Goal: Book appointment/travel/reservation

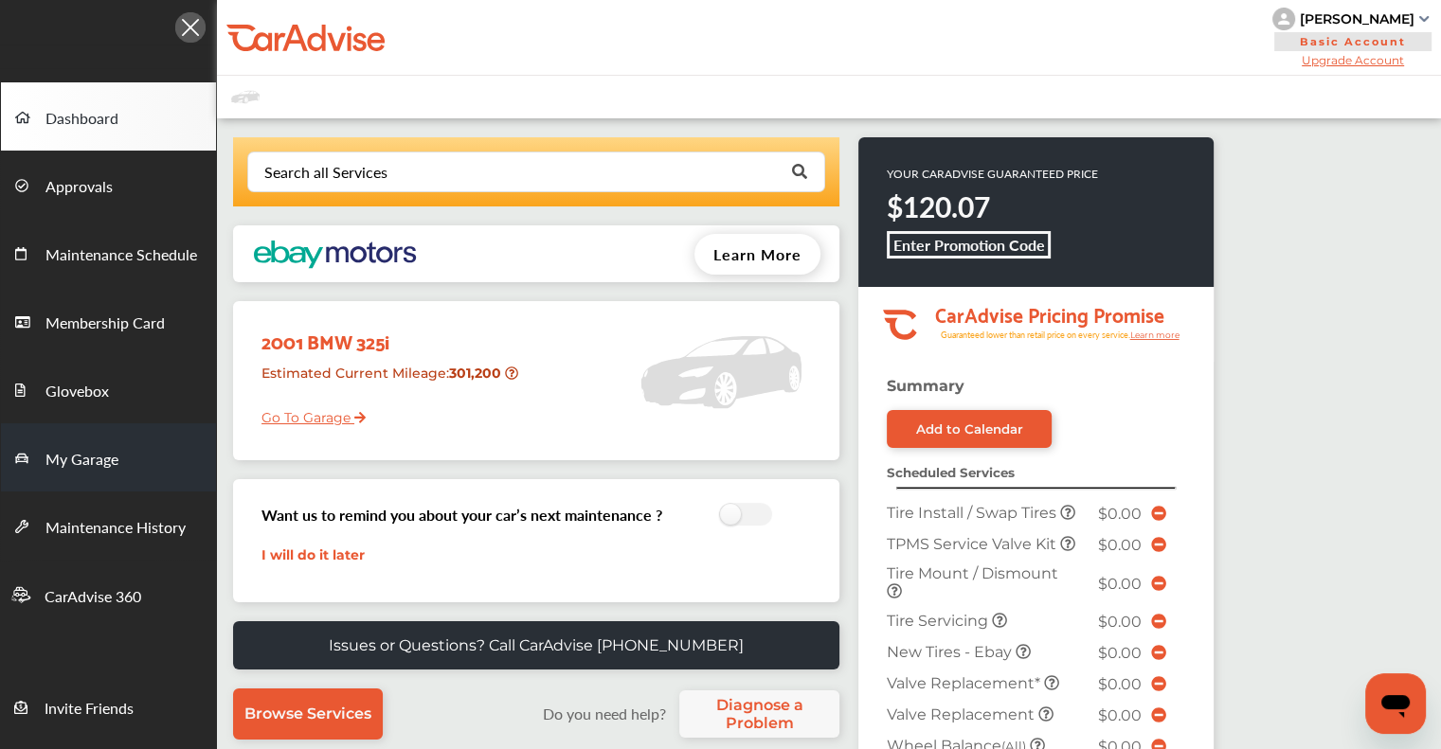
click at [118, 462] on link "My Garage" at bounding box center [108, 457] width 215 height 68
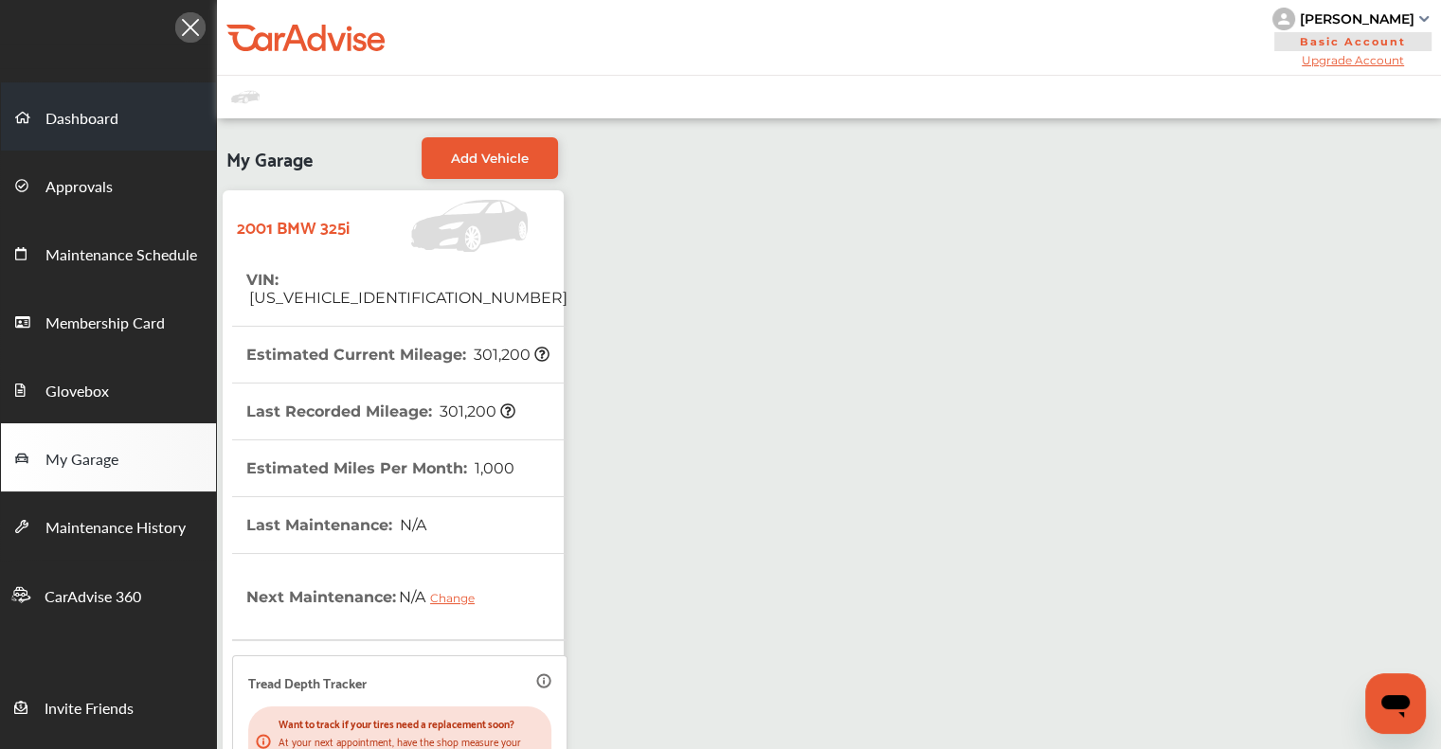
click at [79, 122] on span "Dashboard" at bounding box center [81, 119] width 73 height 25
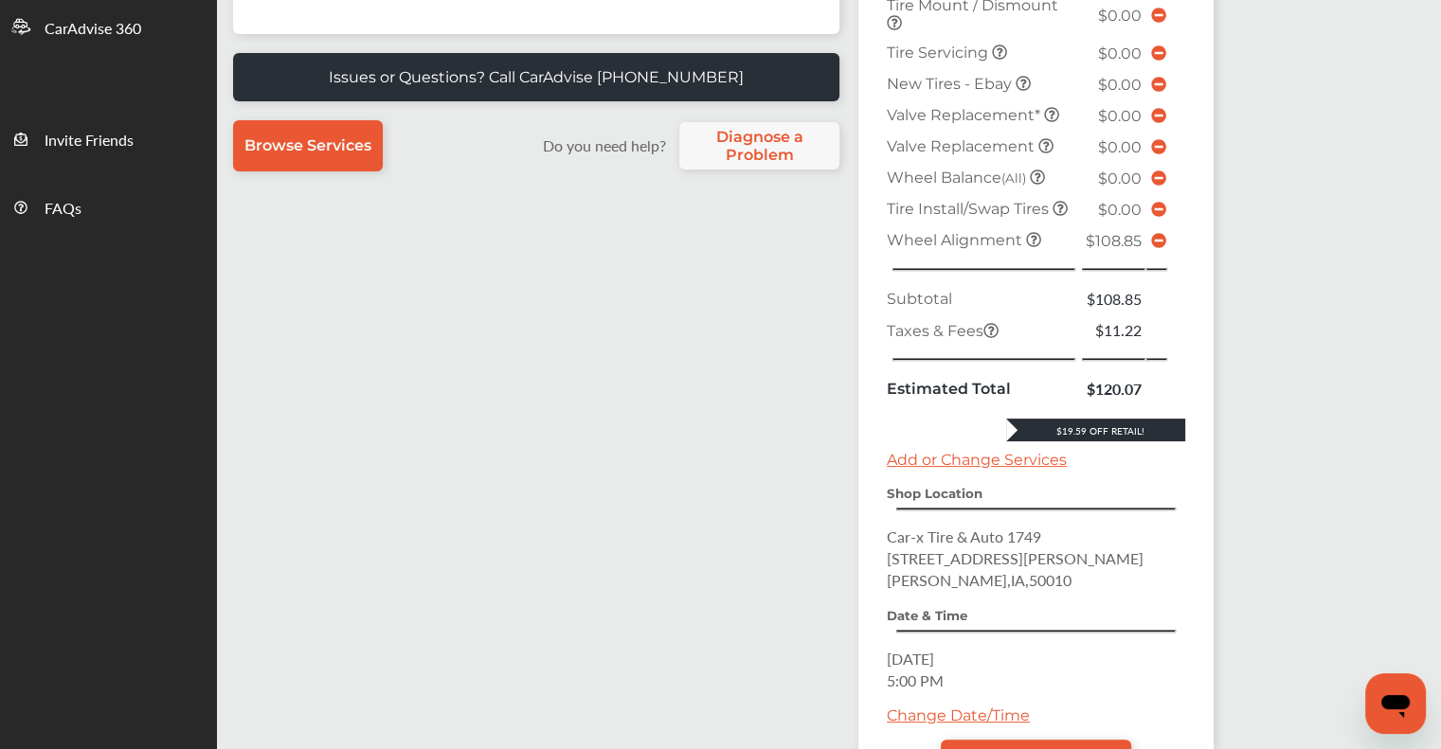
scroll to position [379, 0]
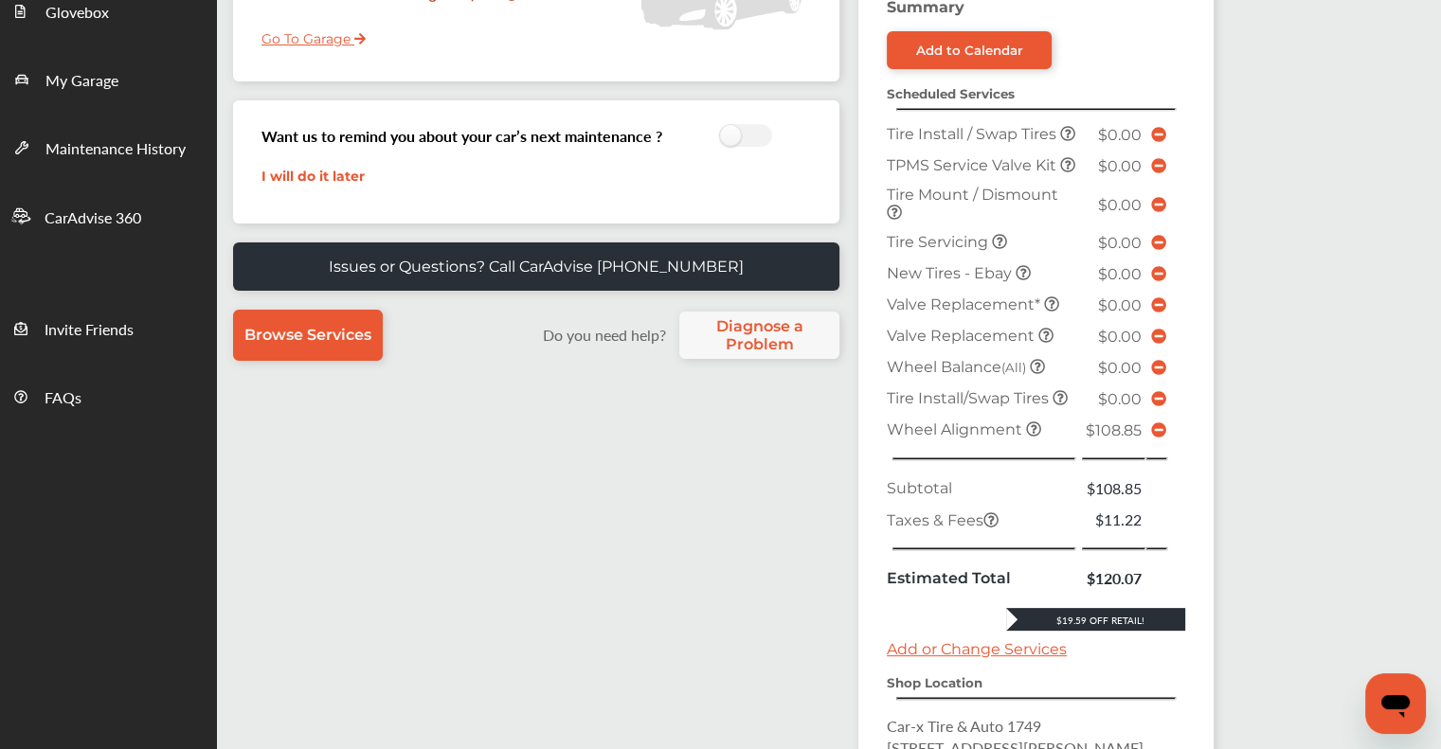
click at [1158, 438] on icon at bounding box center [1158, 429] width 15 height 15
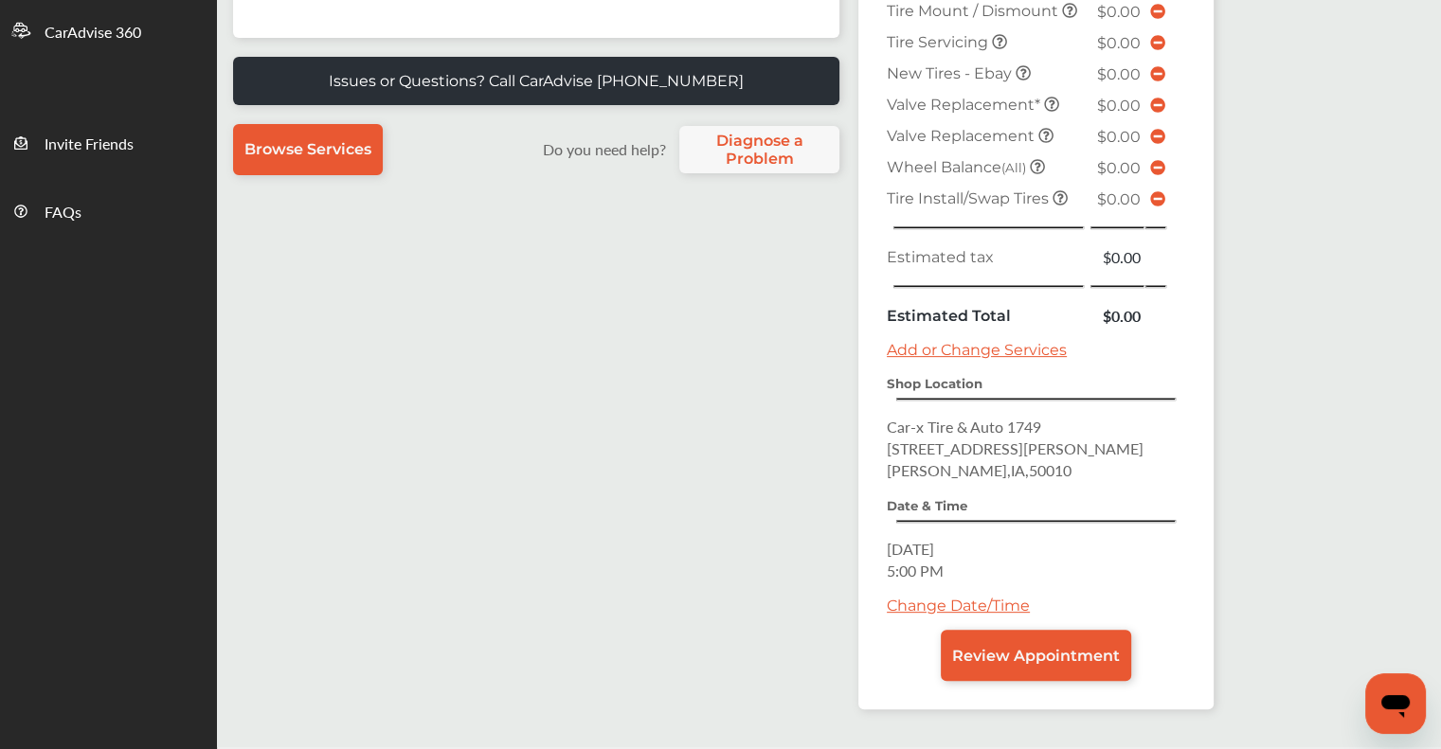
scroll to position [568, 0]
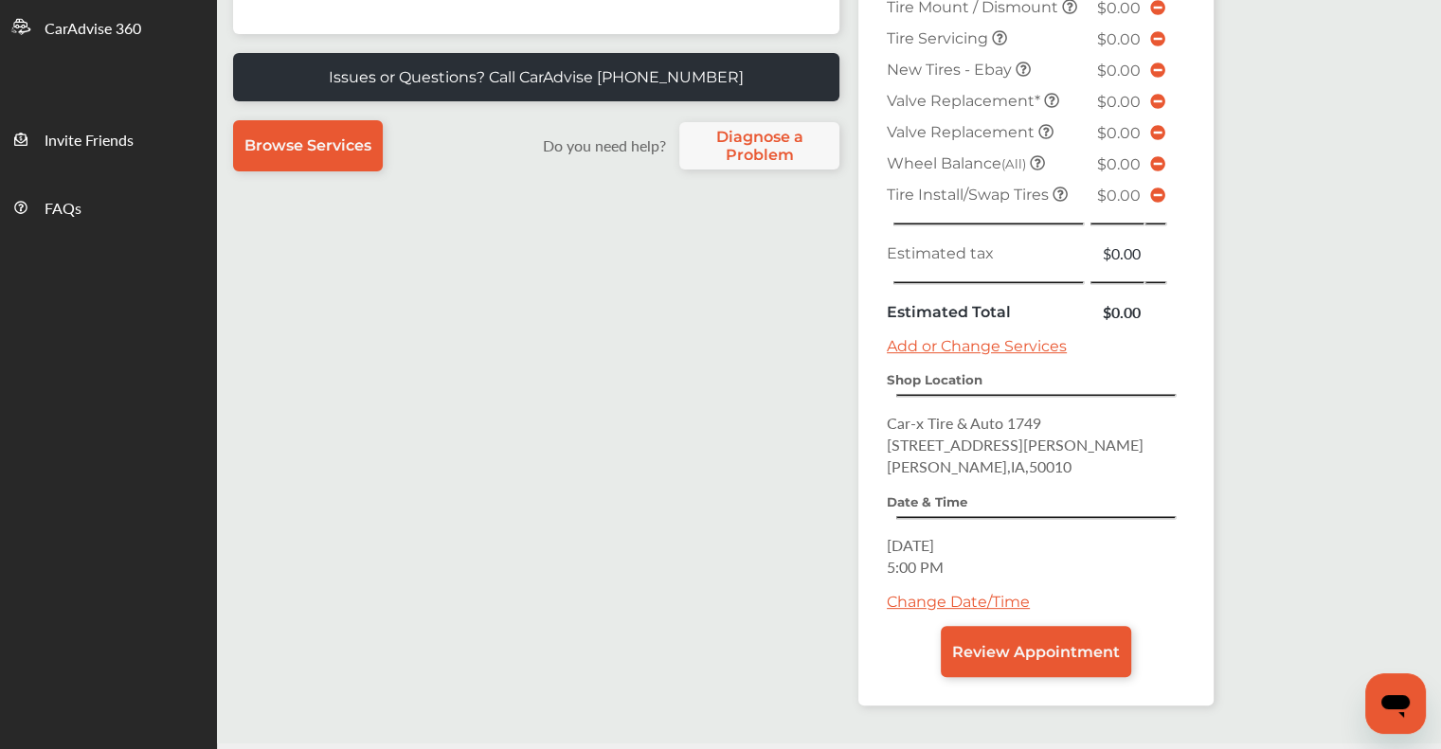
click at [919, 593] on link "Change Date/Time" at bounding box center [958, 602] width 143 height 18
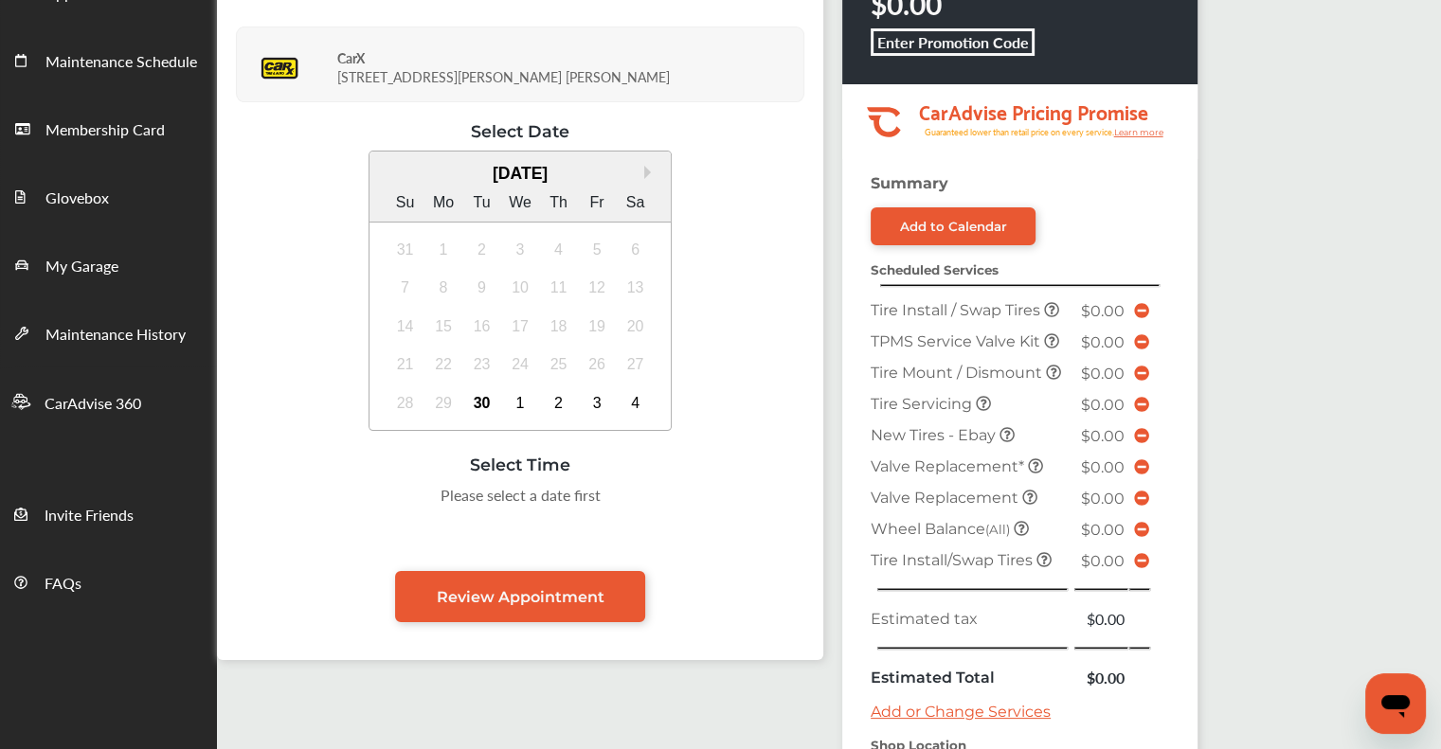
scroll to position [189, 0]
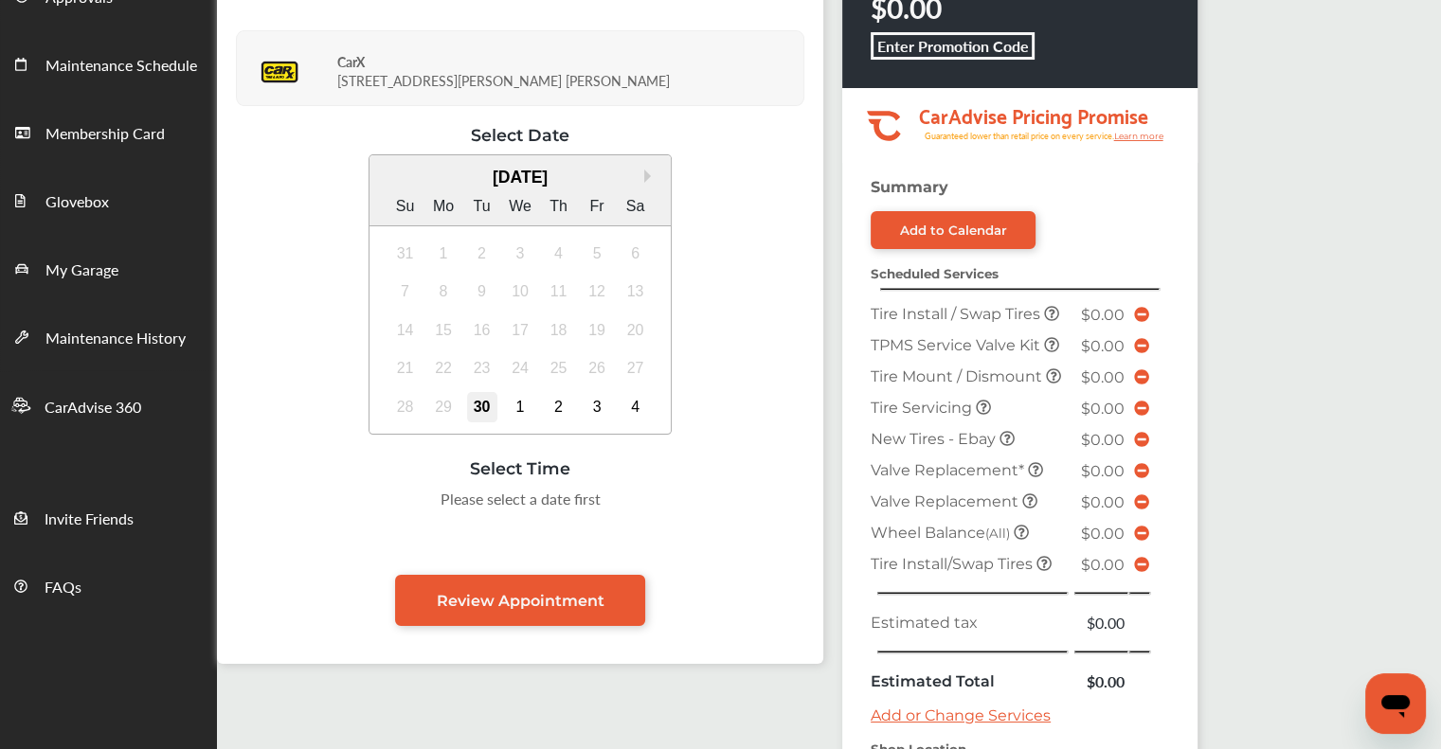
click at [476, 406] on div "30" at bounding box center [482, 407] width 30 height 30
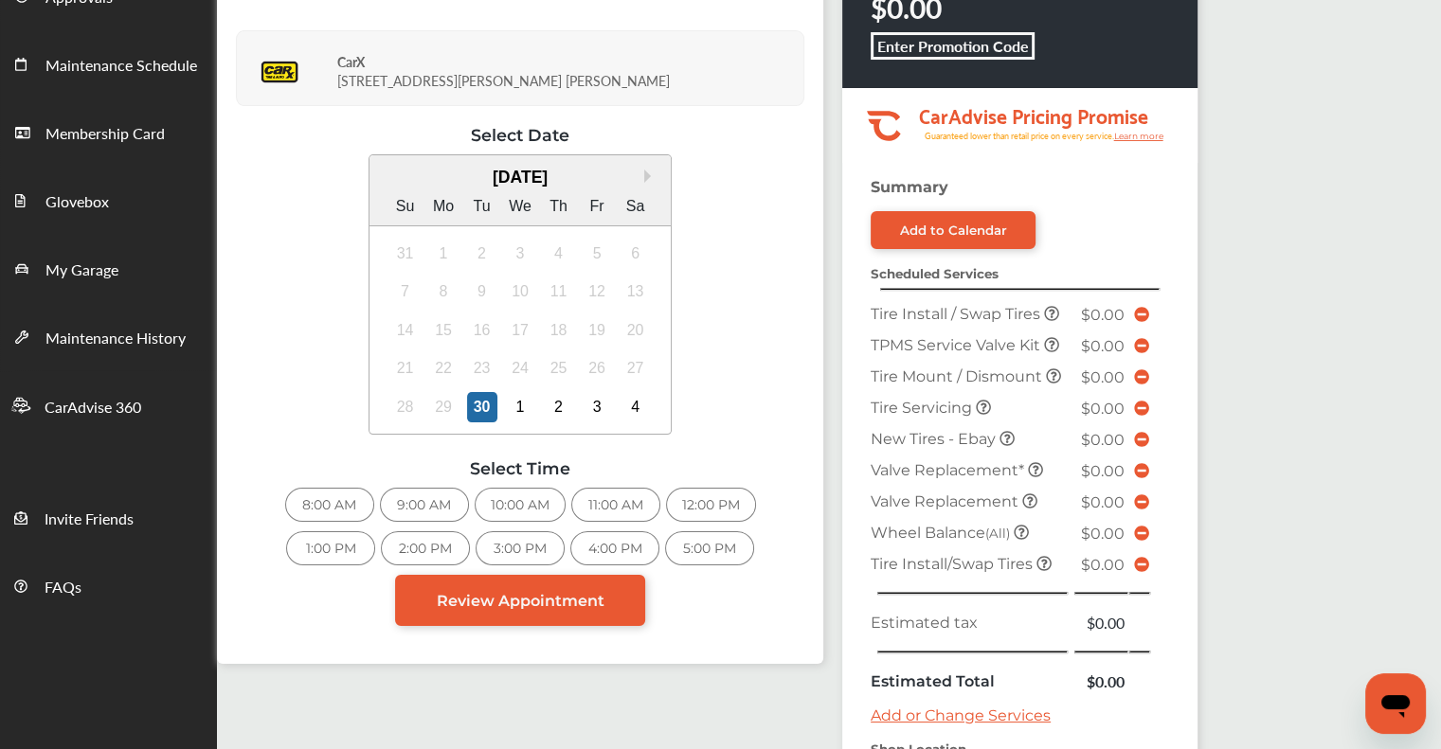
click at [604, 541] on div "4:00 PM" at bounding box center [614, 548] width 89 height 34
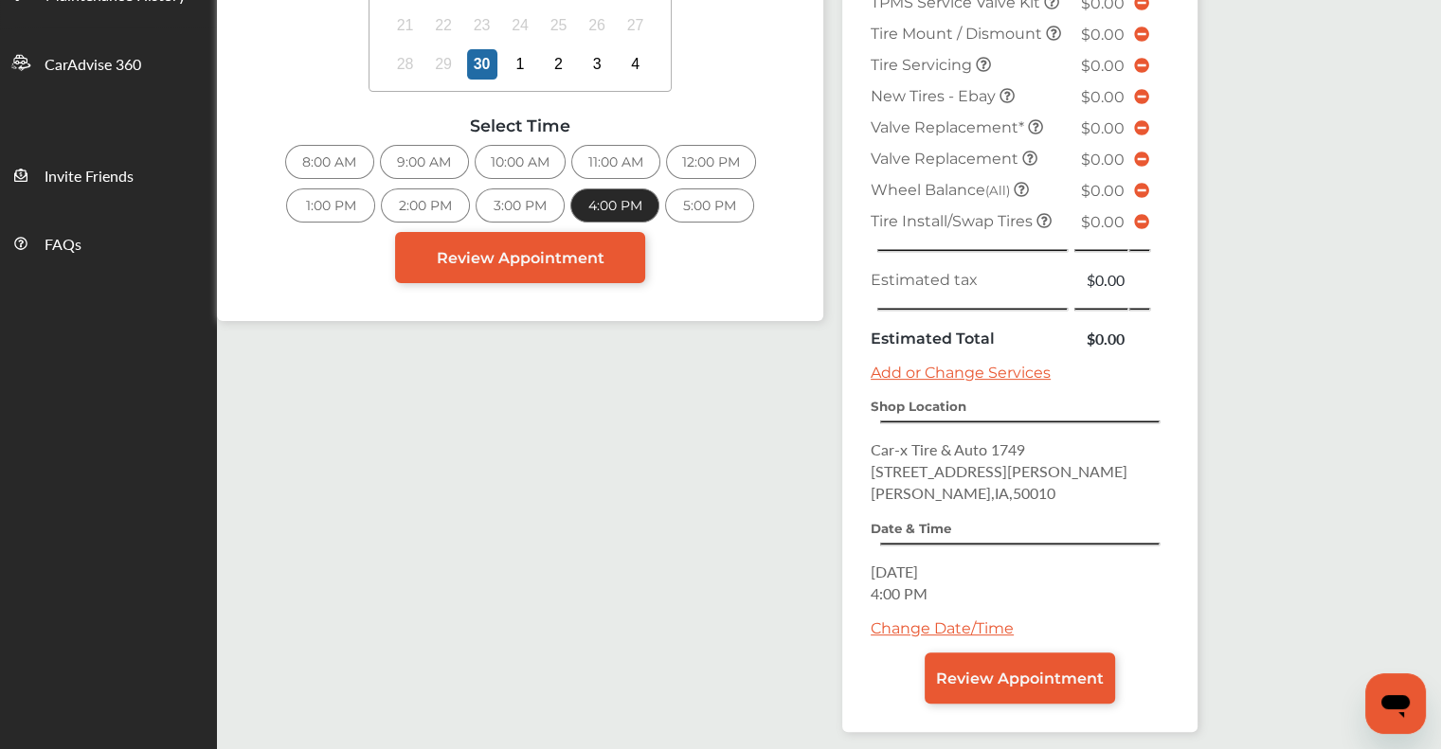
scroll to position [599, 0]
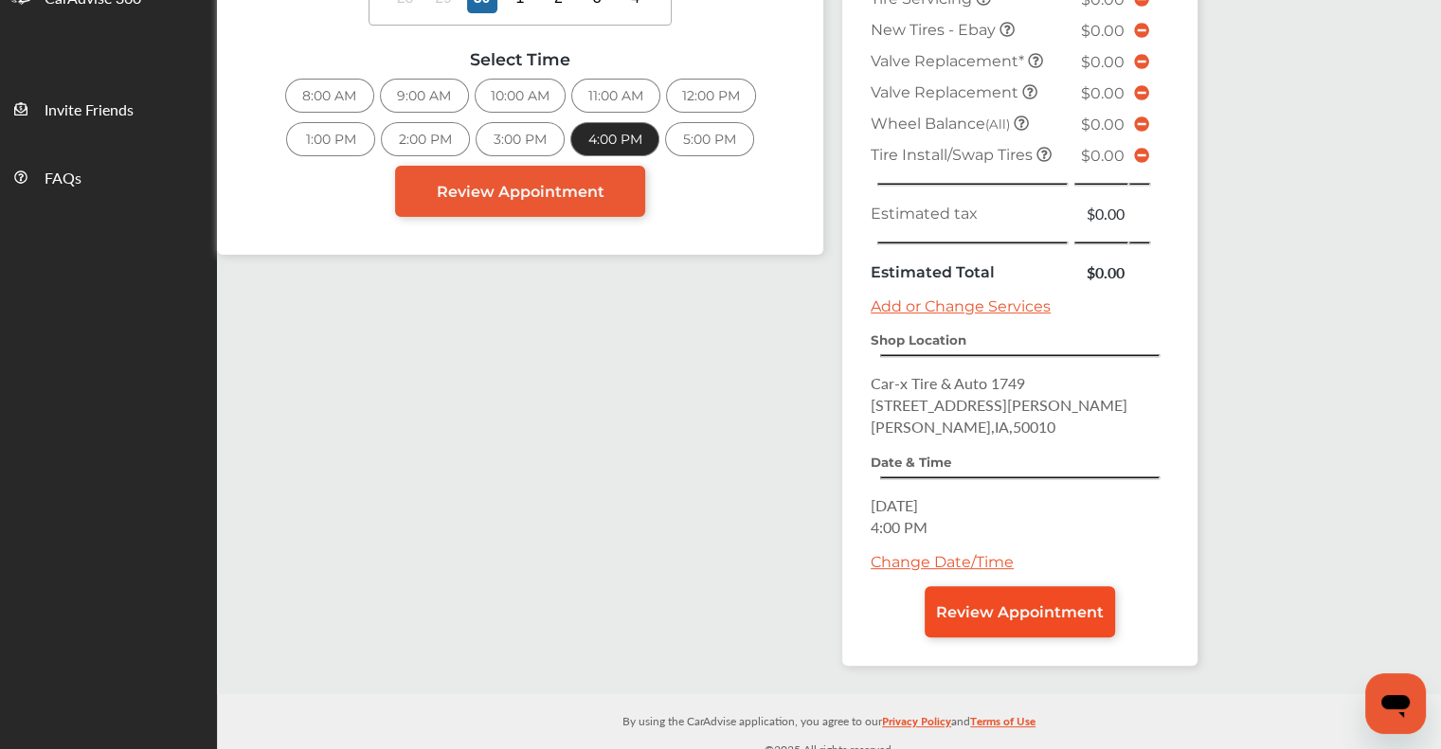
click at [1018, 609] on link "Review Appointment" at bounding box center [1020, 611] width 190 height 51
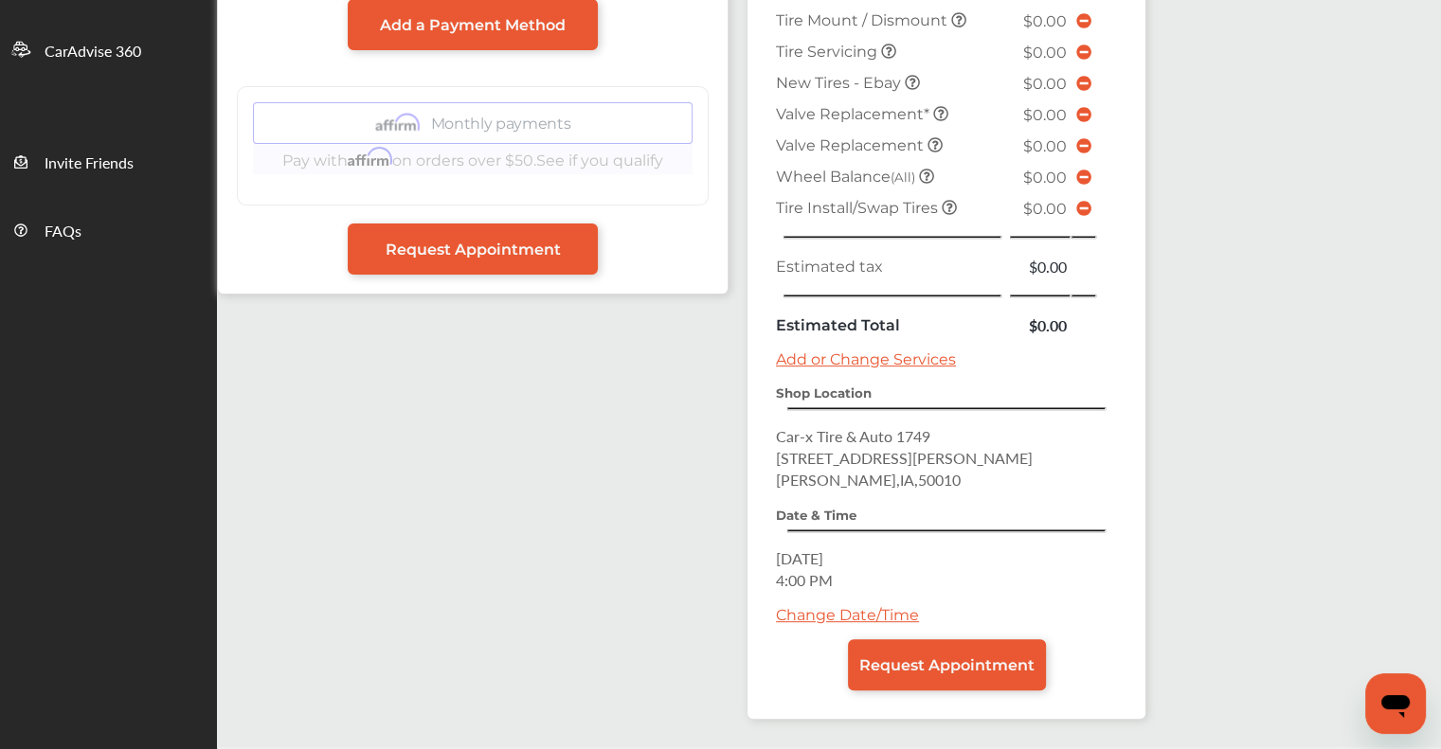
scroll to position [599, 0]
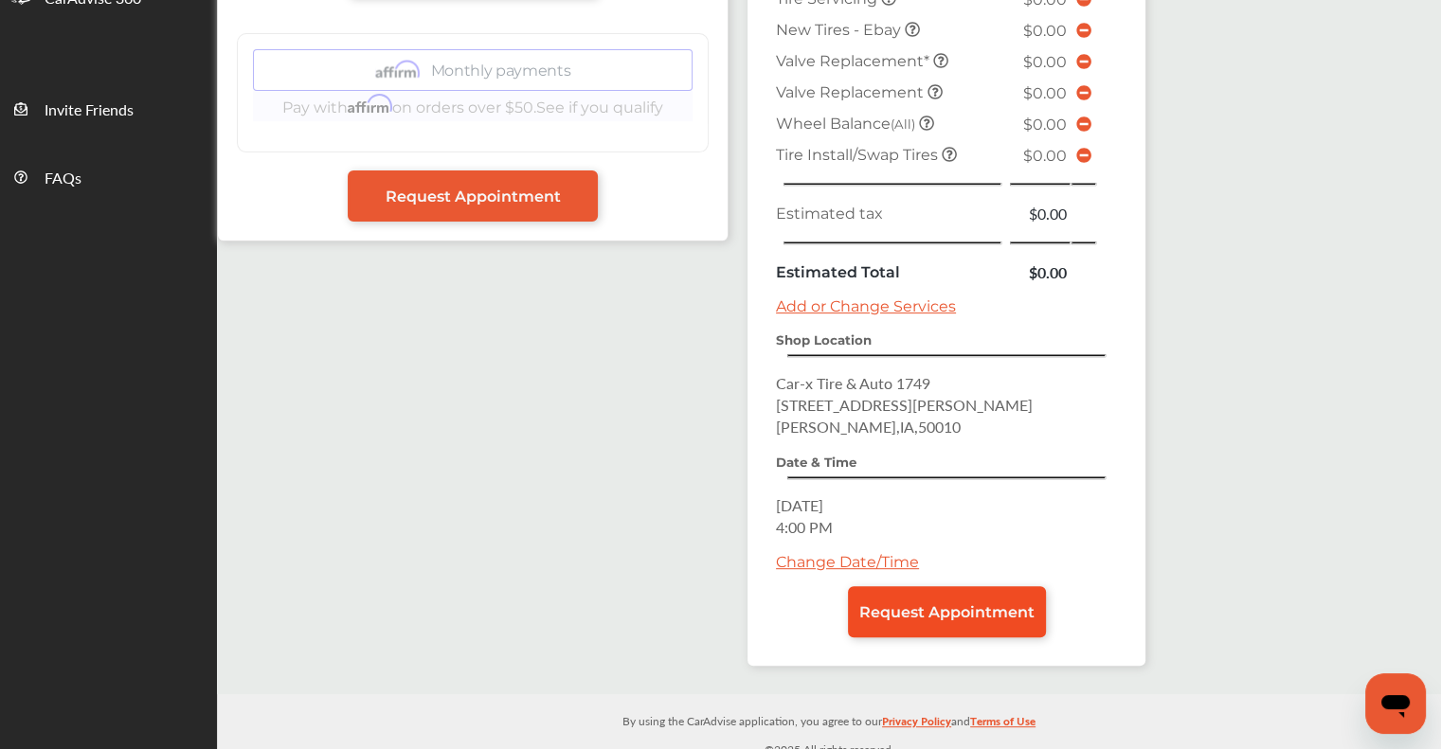
click at [949, 603] on span "Request Appointment" at bounding box center [946, 612] width 175 height 18
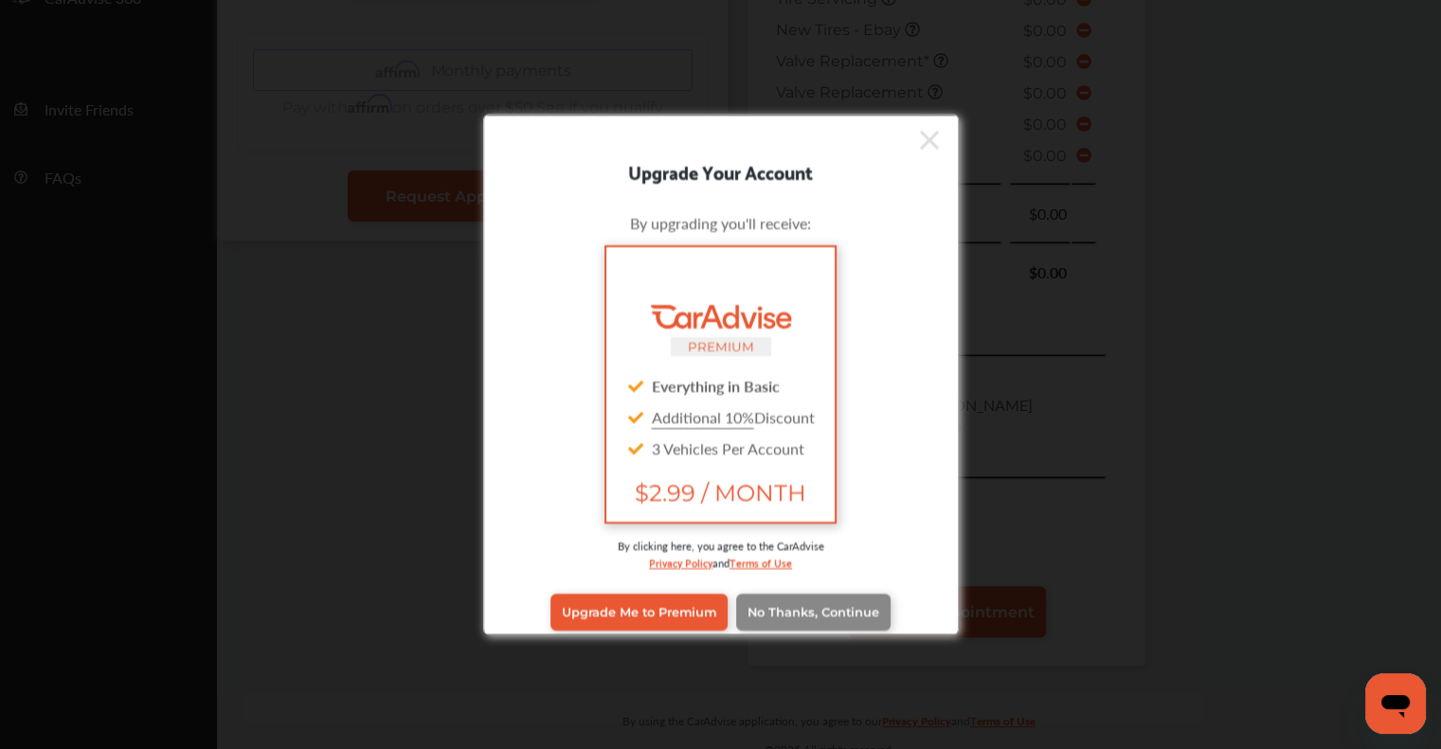
click at [810, 594] on link "No Thanks, Continue" at bounding box center [813, 612] width 154 height 36
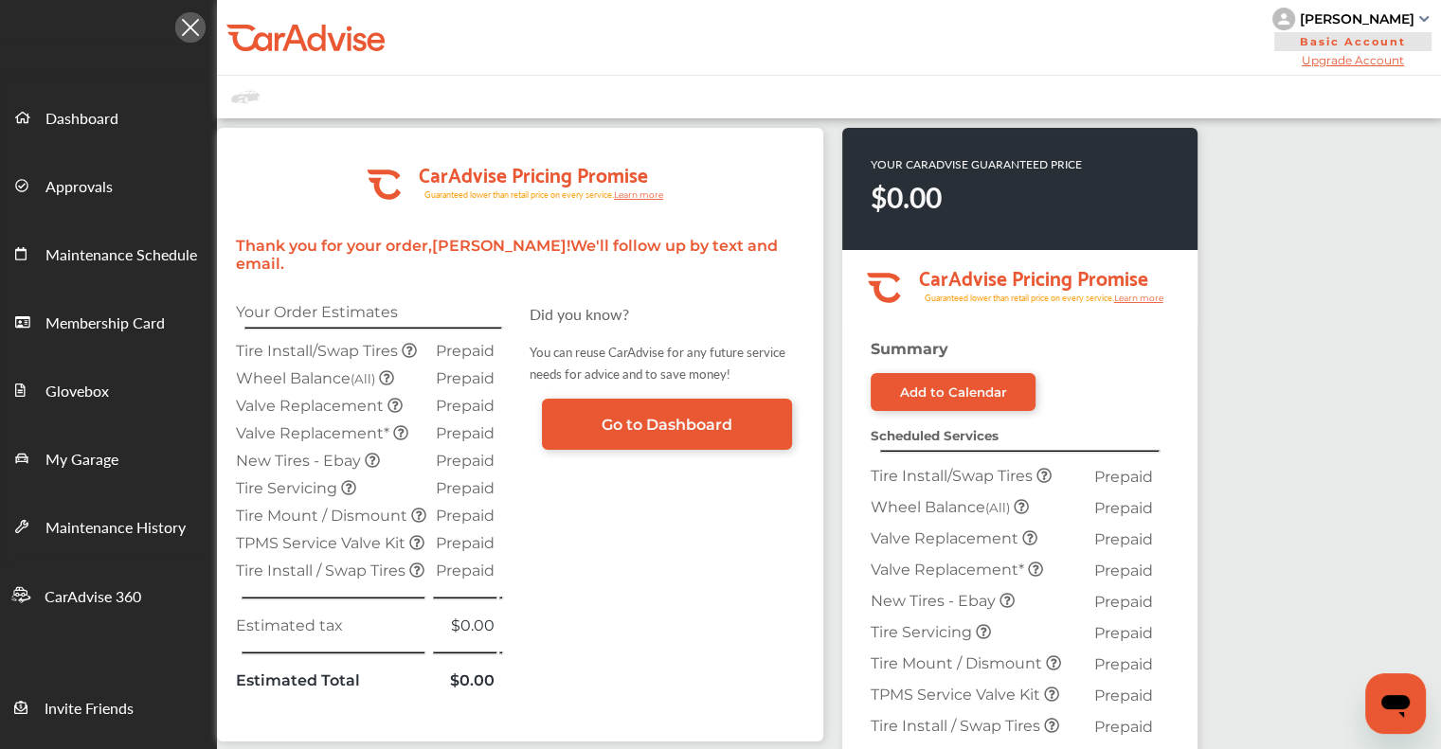
click at [1350, 14] on div "[PERSON_NAME]" at bounding box center [1357, 18] width 115 height 17
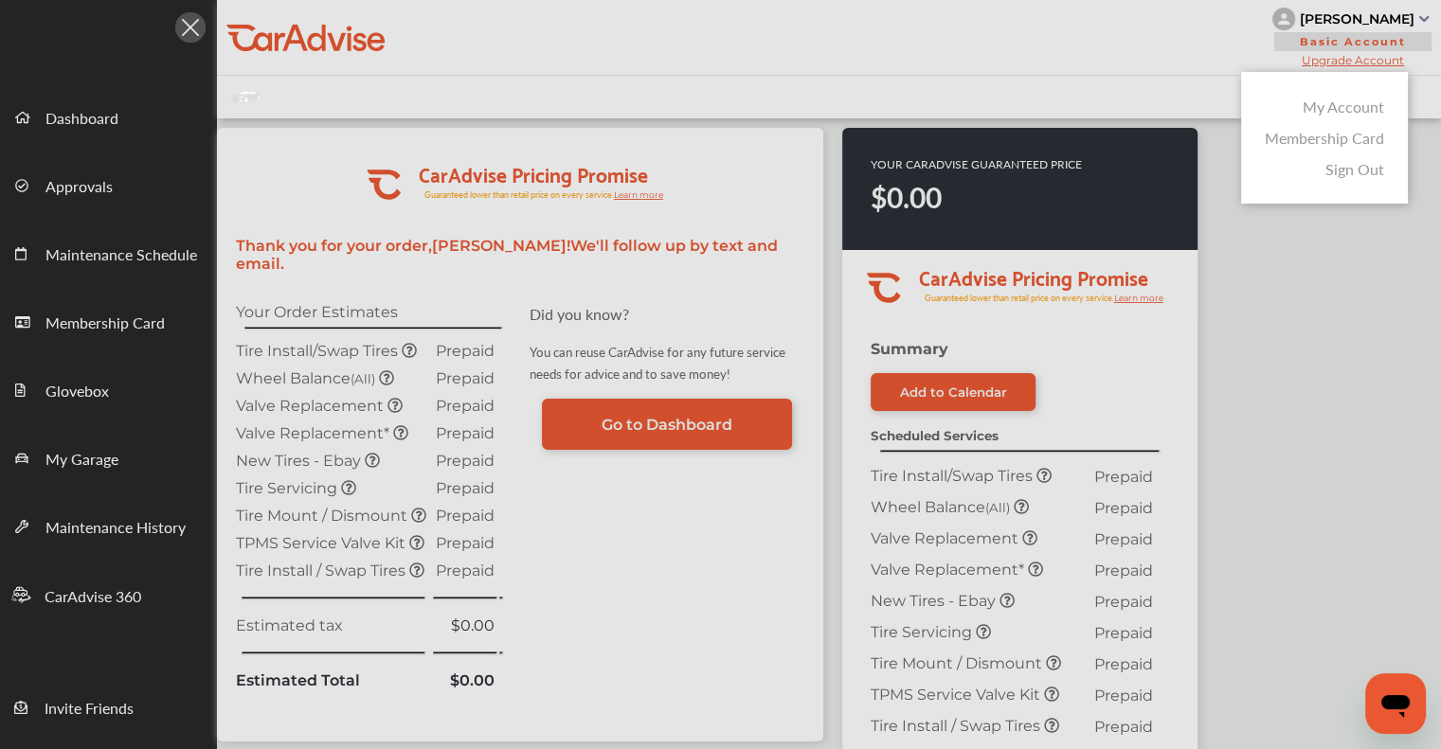
click at [1304, 140] on link "Membership Card" at bounding box center [1324, 138] width 119 height 22
